Goal: Information Seeking & Learning: Learn about a topic

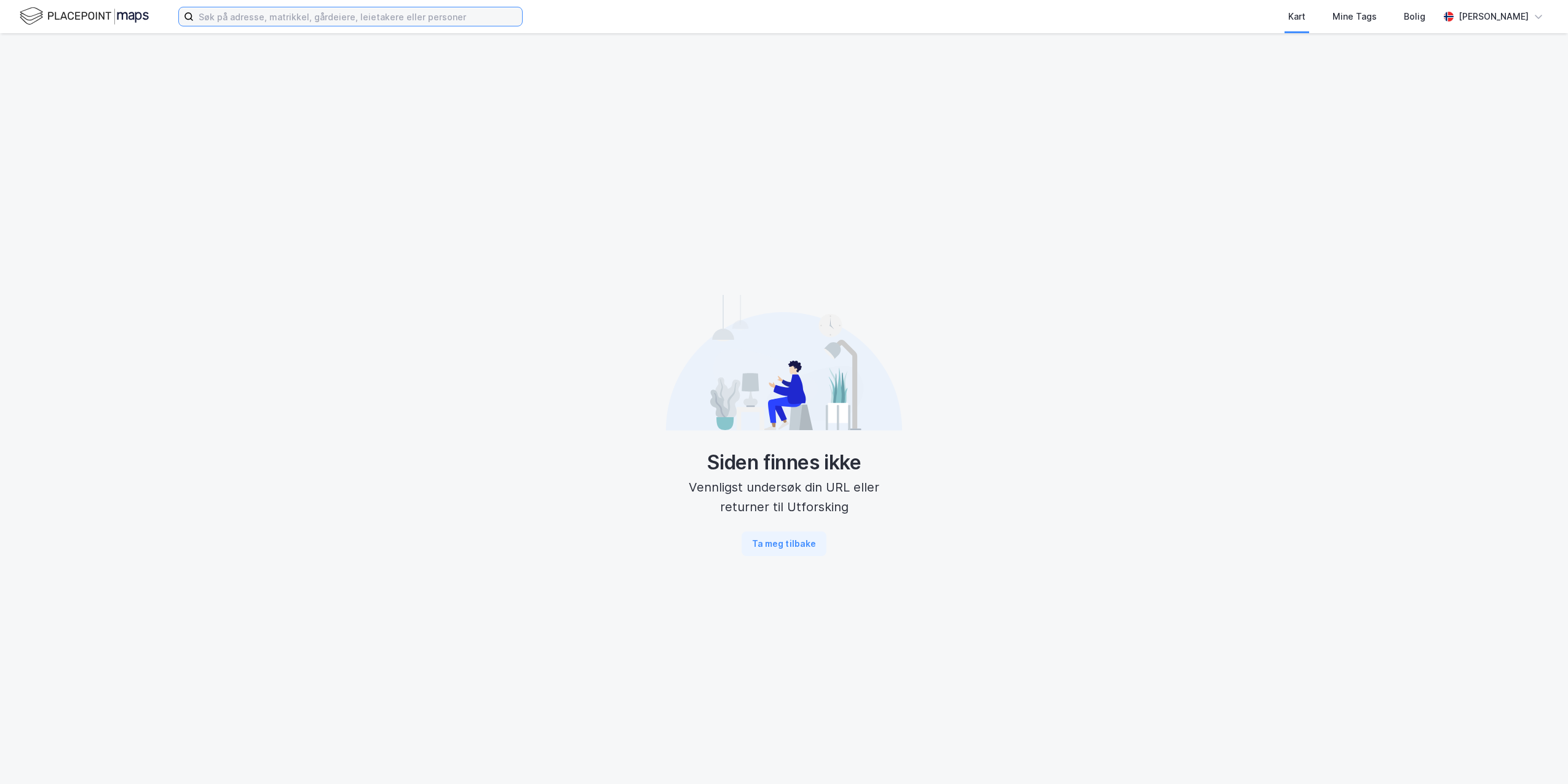
click at [224, 18] on input at bounding box center [357, 17] width 328 height 19
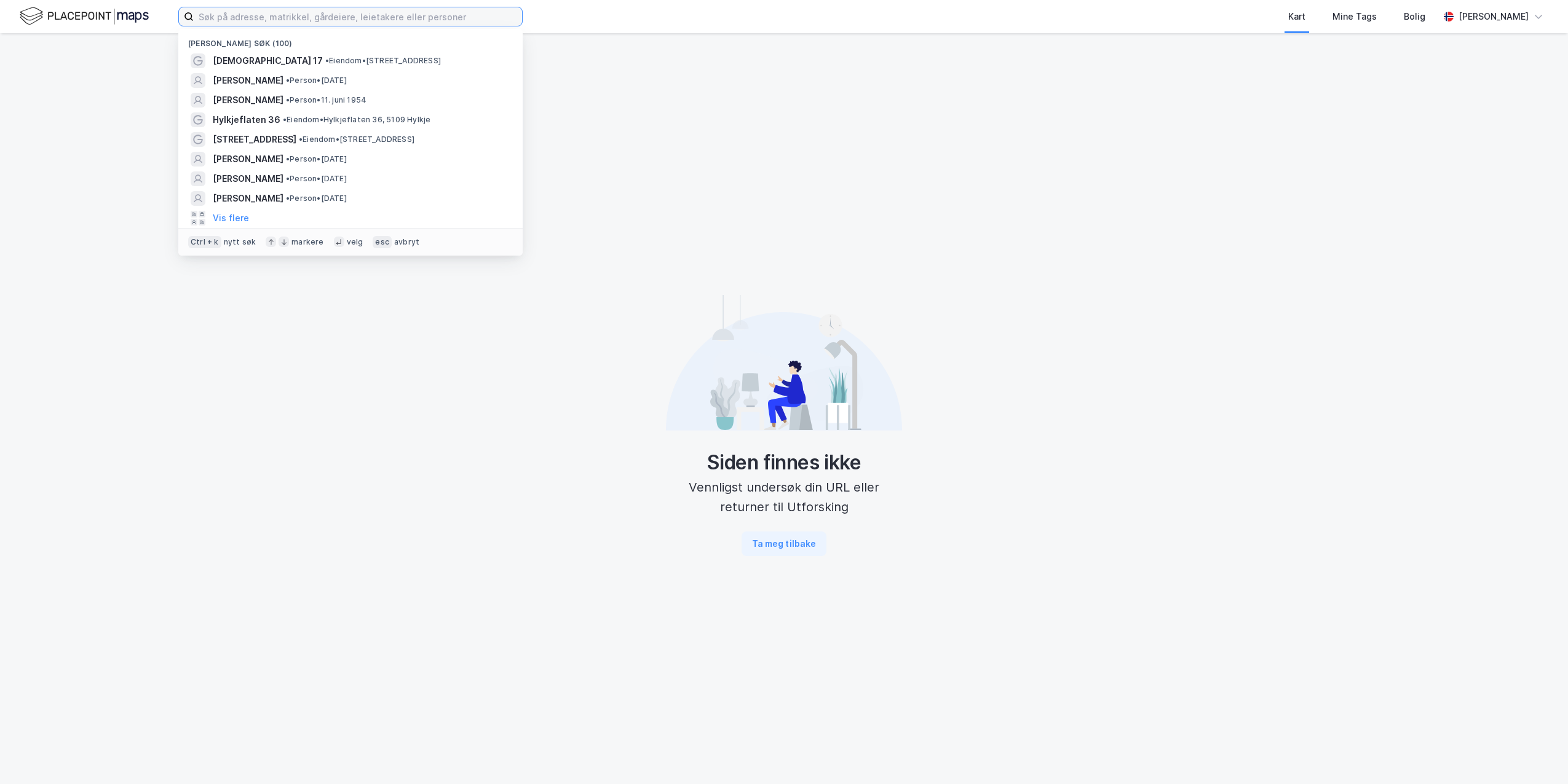
click at [297, 15] on input at bounding box center [357, 17] width 328 height 19
paste input "Espehaugen 41 AS"
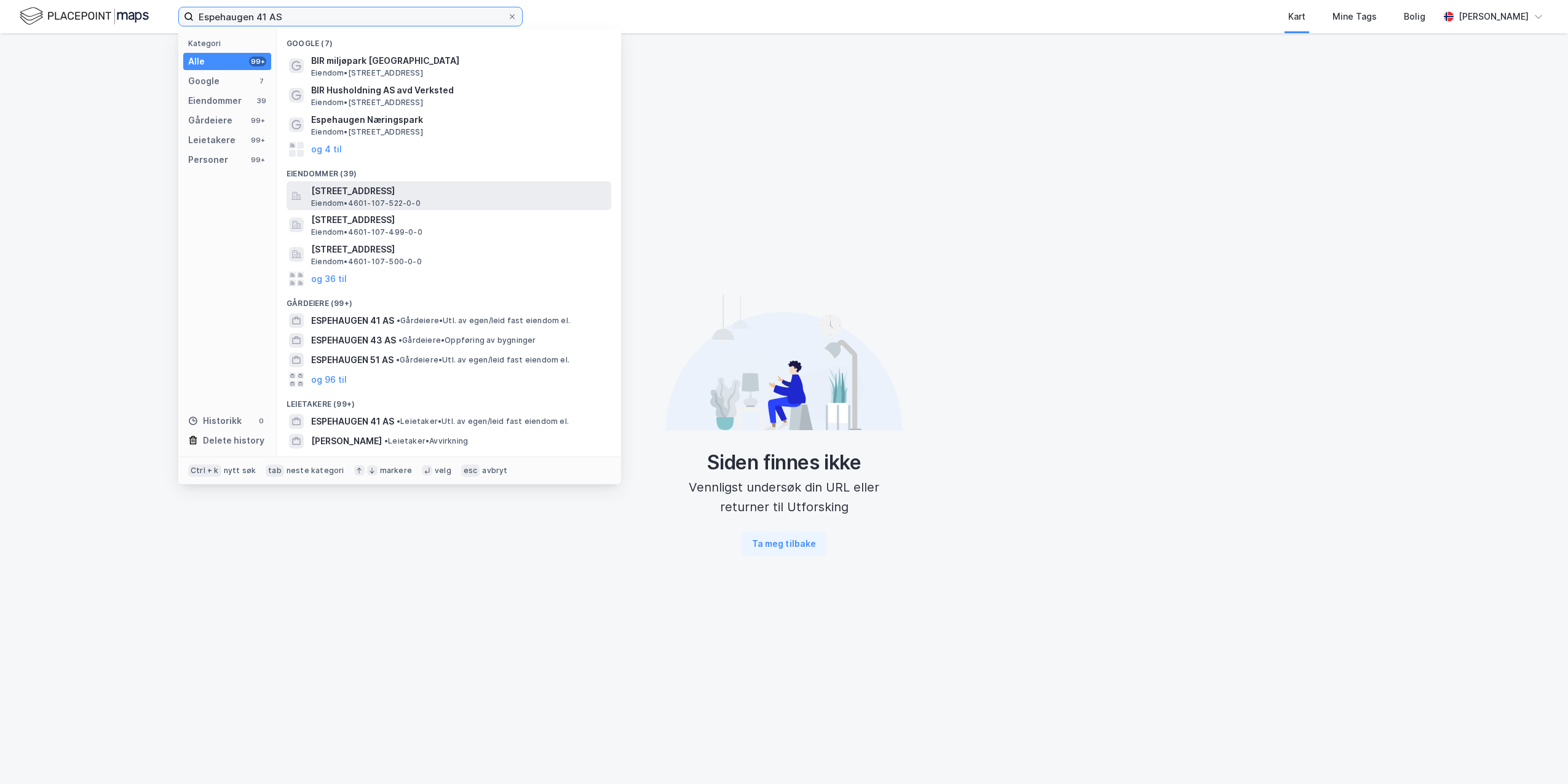
type input "Espehaugen 41 AS"
click at [358, 196] on span "[STREET_ADDRESS]" at bounding box center [458, 192] width 295 height 15
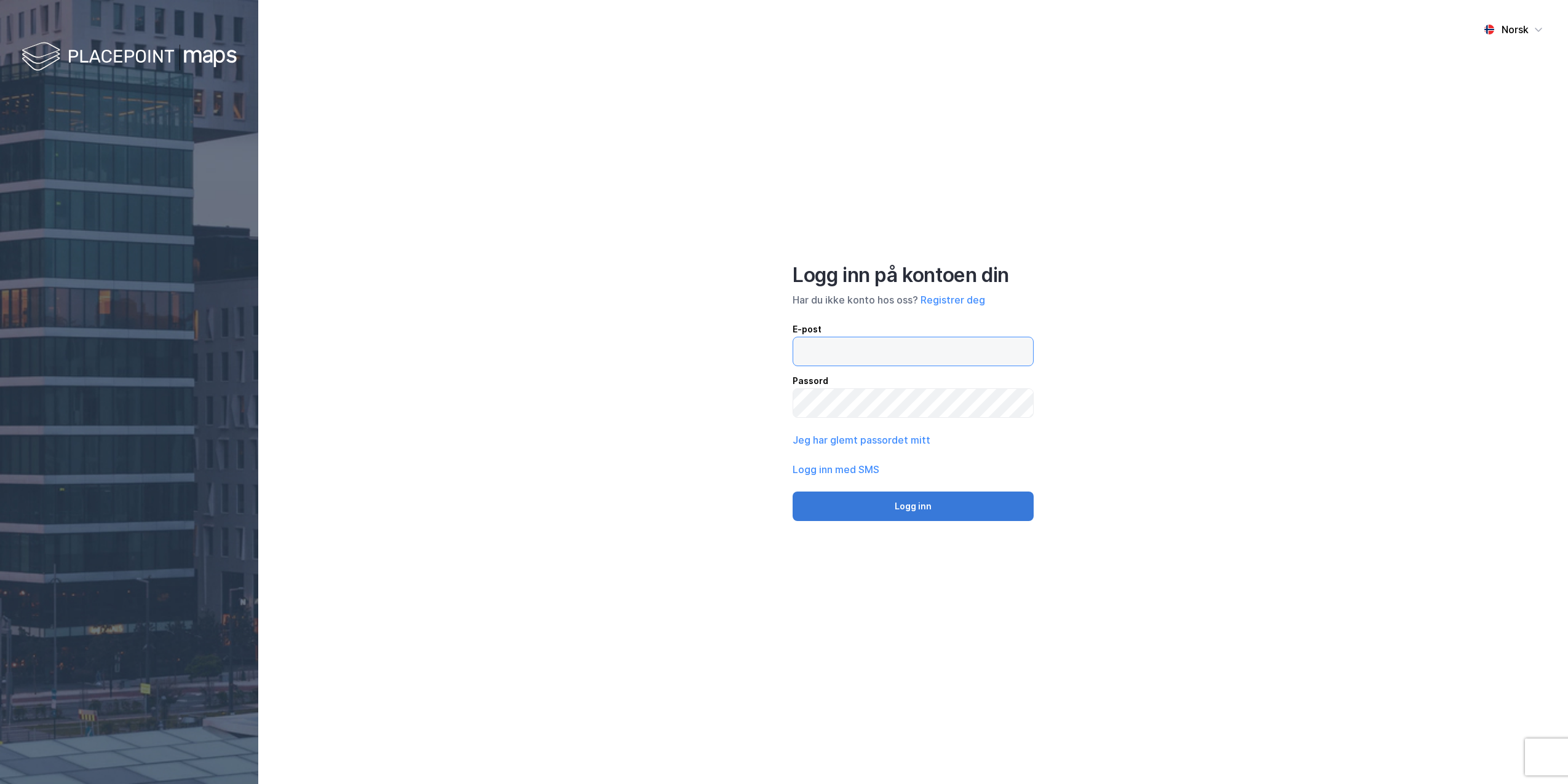
type input "[PERSON_NAME][EMAIL_ADDRESS][DOMAIN_NAME]"
click at [857, 496] on button "Logg inn" at bounding box center [913, 507] width 241 height 30
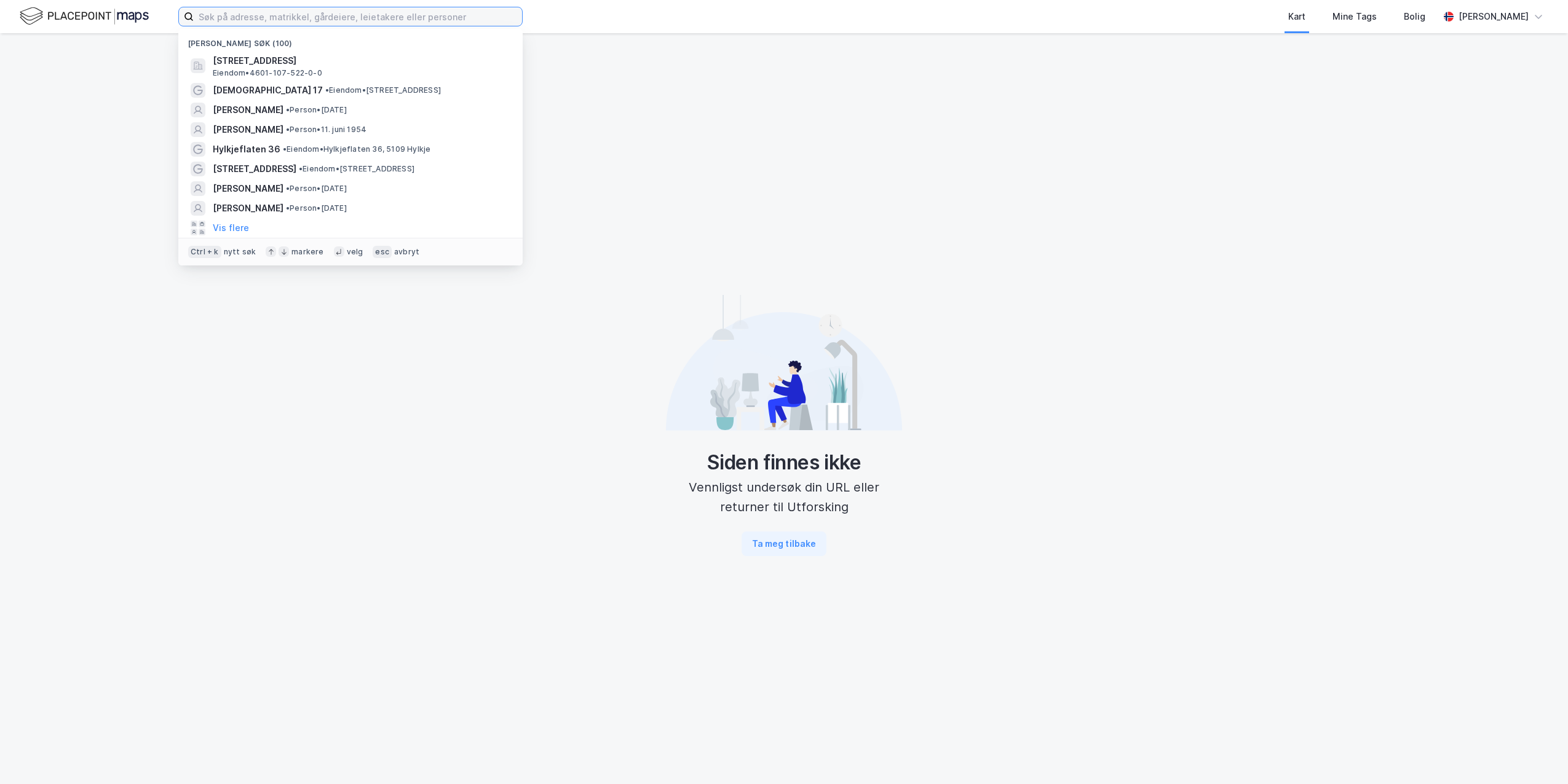
click at [202, 8] on input at bounding box center [357, 17] width 328 height 19
click at [224, 60] on span "[STREET_ADDRESS]" at bounding box center [360, 61] width 295 height 15
